Goal: Answer question/provide support: Share knowledge or assist other users

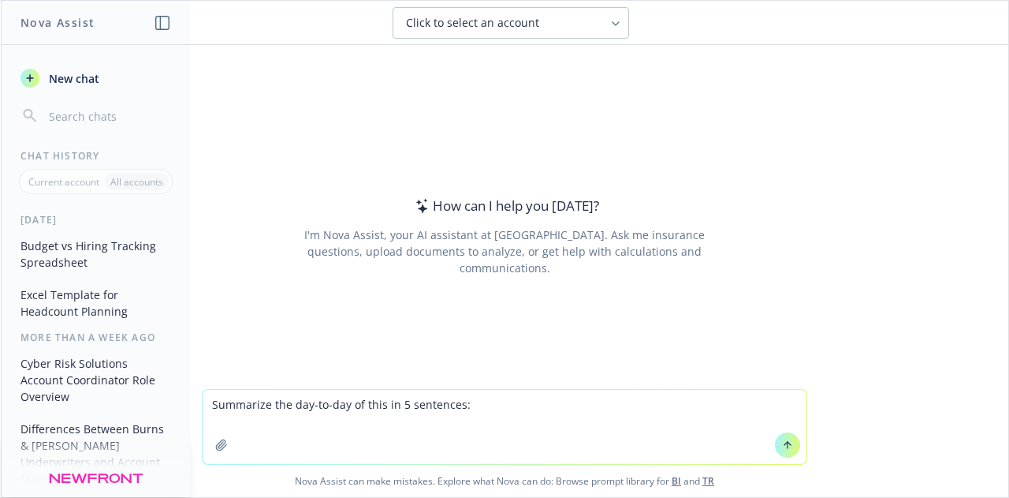
paste textarea "[URL][DOMAIN_NAME]"
type textarea "Summarize the day-to-day of this in 5 sentences: [URL][DOMAIN_NAME]"
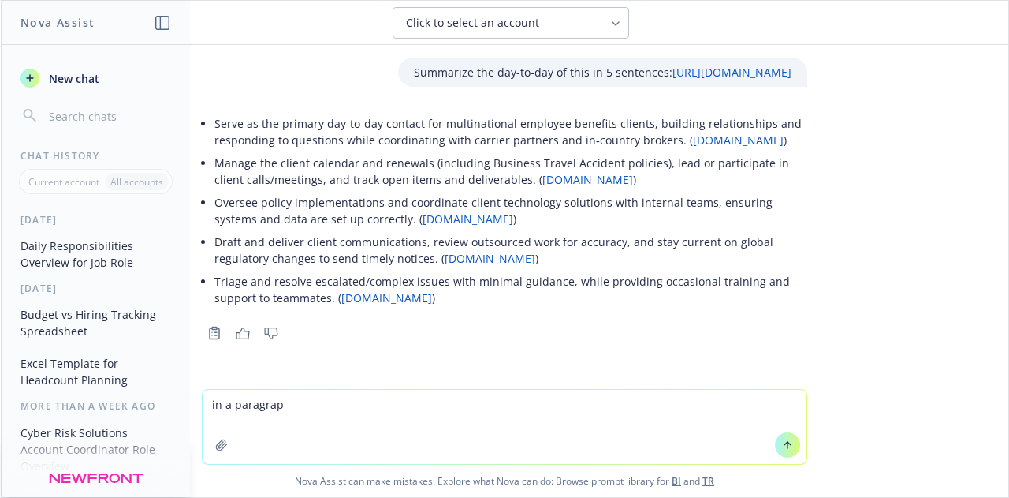
type textarea "in a paragraph"
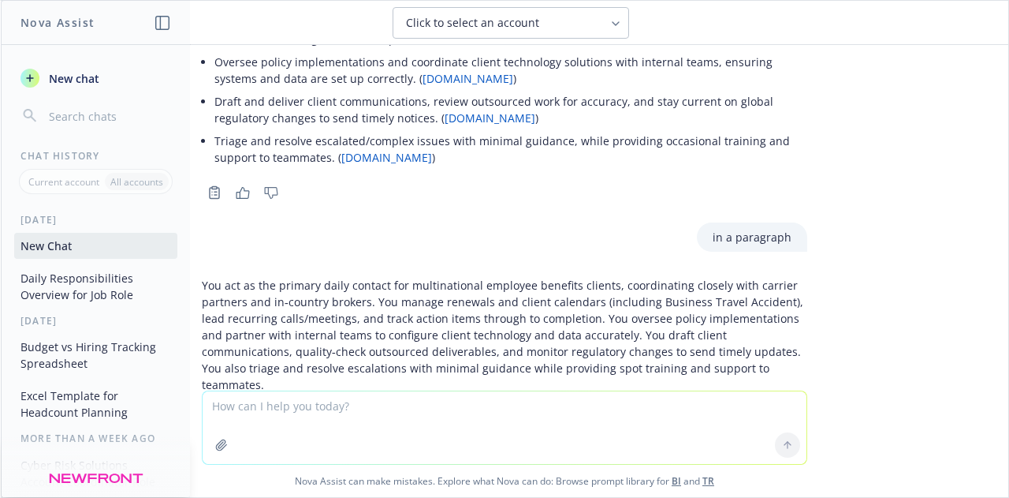
scroll to position [214, 0]
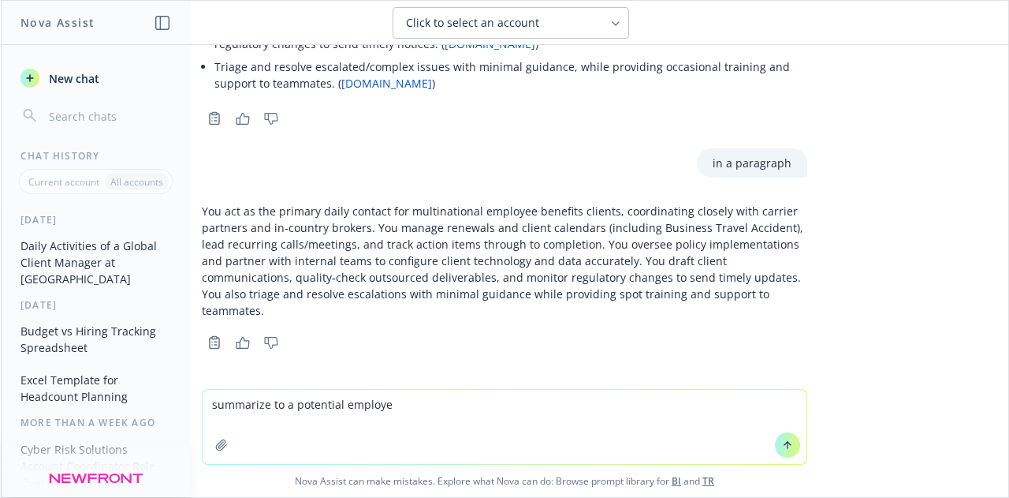
type textarea "summarize to a potential employee"
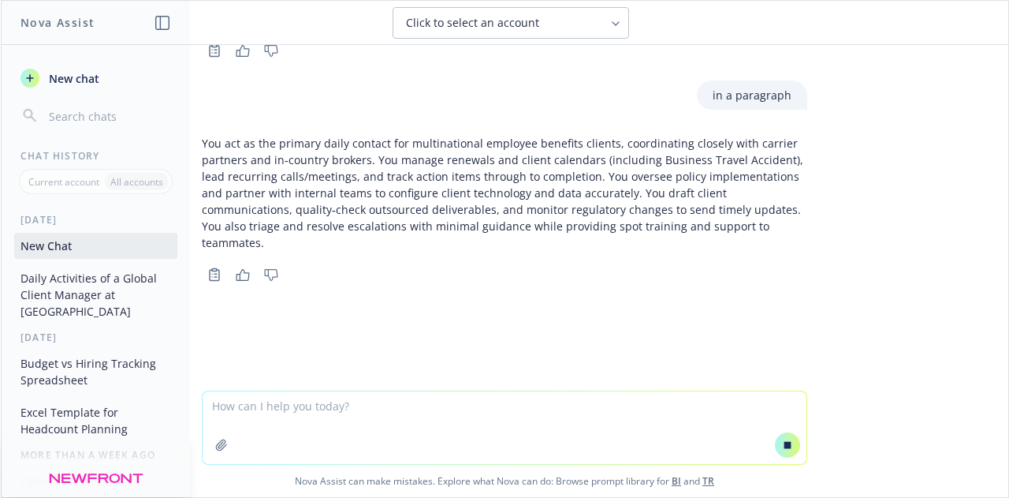
scroll to position [250, 0]
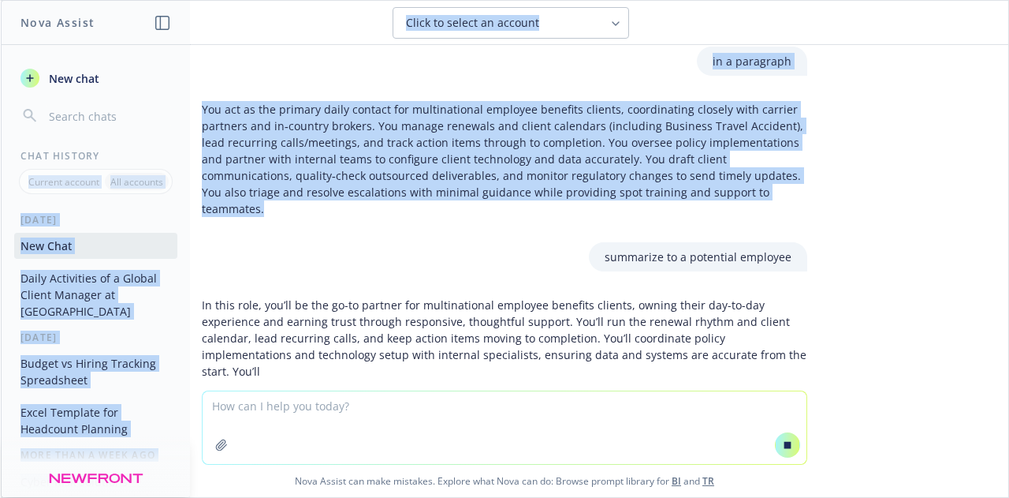
drag, startPoint x: 745, startPoint y: 245, endPoint x: 189, endPoint y: 168, distance: 561.3
click at [189, 168] on div "Nova Assist New chat Chat History Current account All accounts [DATE] New Chat …" at bounding box center [504, 249] width 1009 height 498
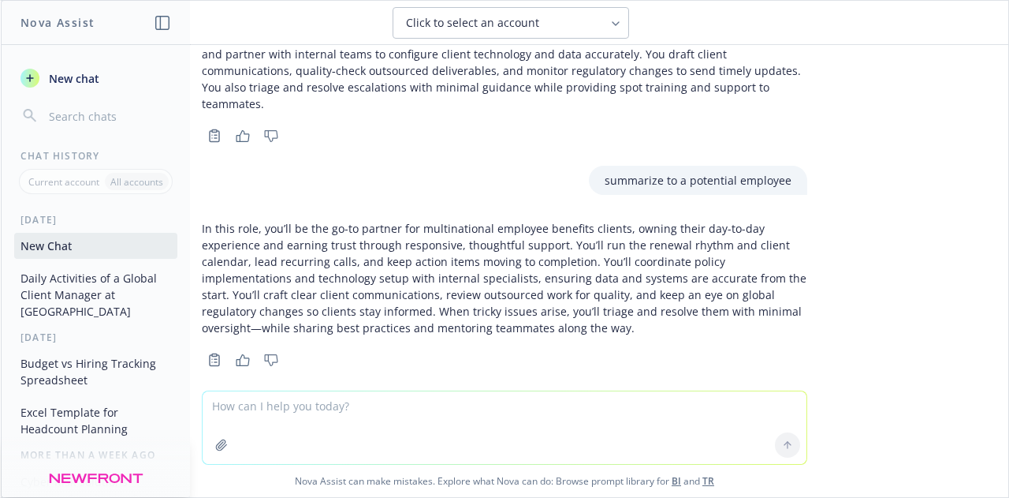
click at [380, 296] on p "In this role, you’ll be the go-to partner for multinational employee benefits c…" at bounding box center [505, 278] width 606 height 116
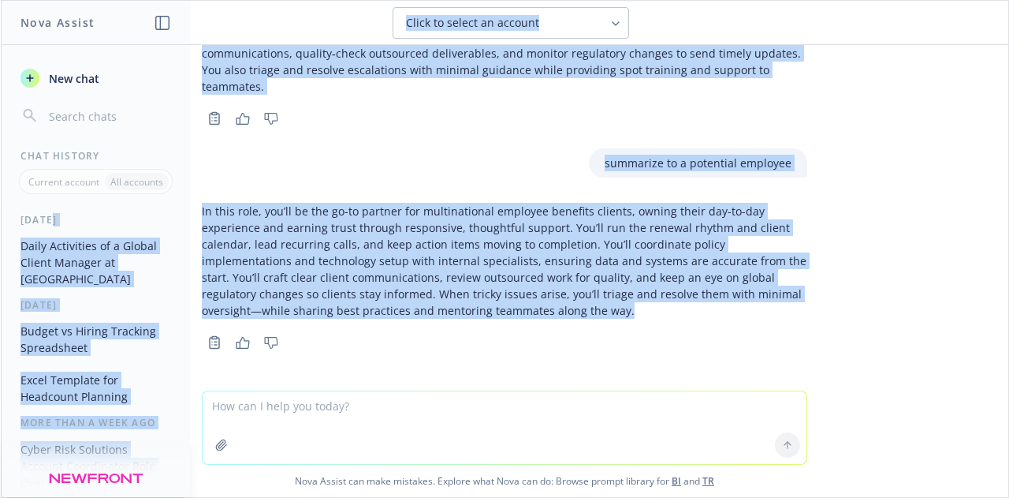
drag, startPoint x: 483, startPoint y: 315, endPoint x: 188, endPoint y: 212, distance: 311.5
click at [188, 212] on div "Nova Assist New chat Chat History Current account All accounts [DATE] Daily Act…" at bounding box center [504, 249] width 1009 height 498
click at [294, 242] on p "In this role, you’ll be the go-to partner for multinational employee benefits c…" at bounding box center [505, 261] width 606 height 116
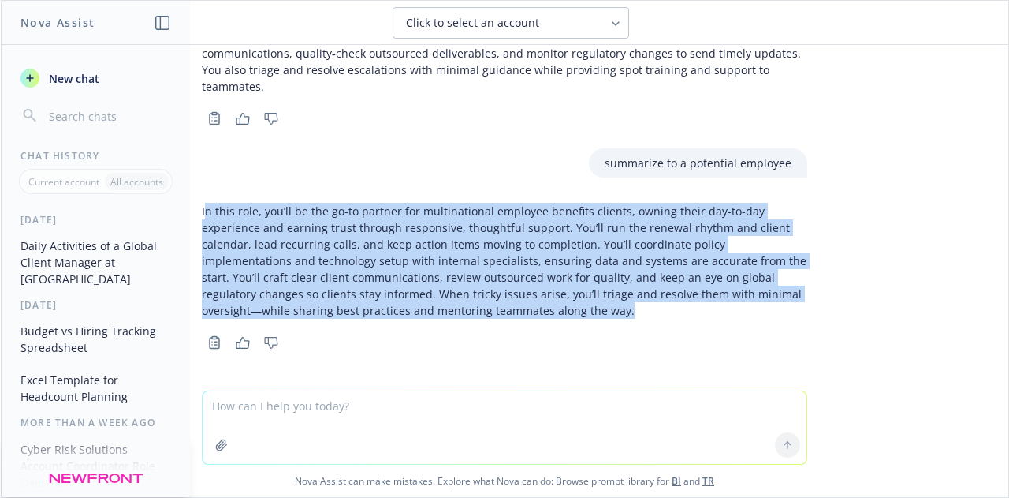
drag, startPoint x: 474, startPoint y: 320, endPoint x: 192, endPoint y: 210, distance: 302.4
click at [202, 210] on div "In this role, you’ll be the go-to partner for multinational employee benefits c…" at bounding box center [505, 260] width 606 height 129
click at [426, 318] on div "In this role, you’ll be the go-to partner for multinational employee benefits c…" at bounding box center [505, 260] width 606 height 129
drag, startPoint x: 482, startPoint y: 302, endPoint x: 191, endPoint y: 209, distance: 305.5
click at [202, 209] on p "In this role, you’ll be the go-to partner for multinational employee benefits c…" at bounding box center [505, 261] width 606 height 116
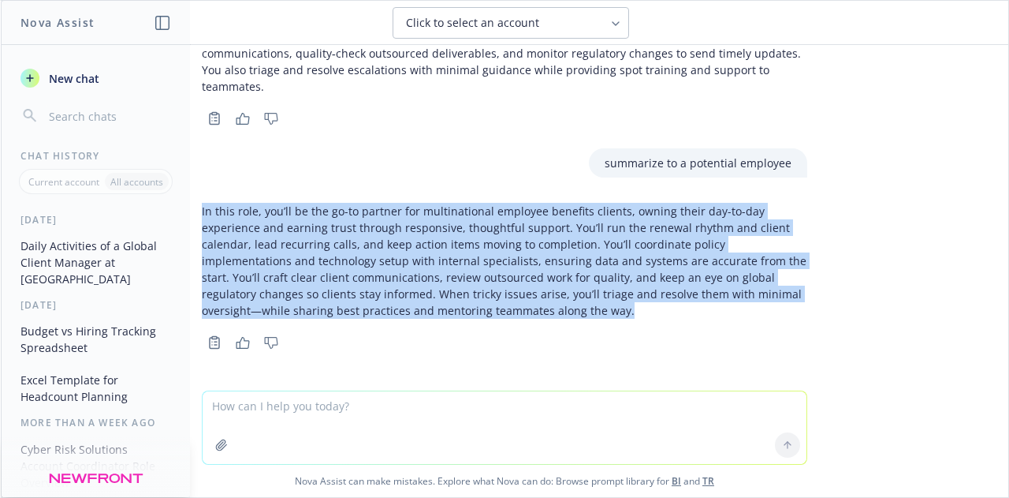
copy p "In this role, you’ll be the go-to partner for multinational employee benefits c…"
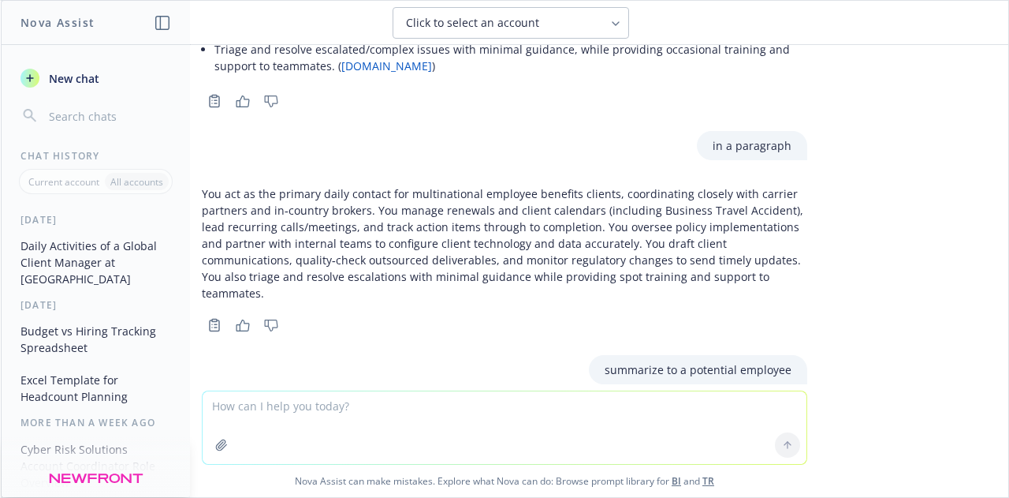
scroll to position [230, 0]
